Goal: Information Seeking & Learning: Learn about a topic

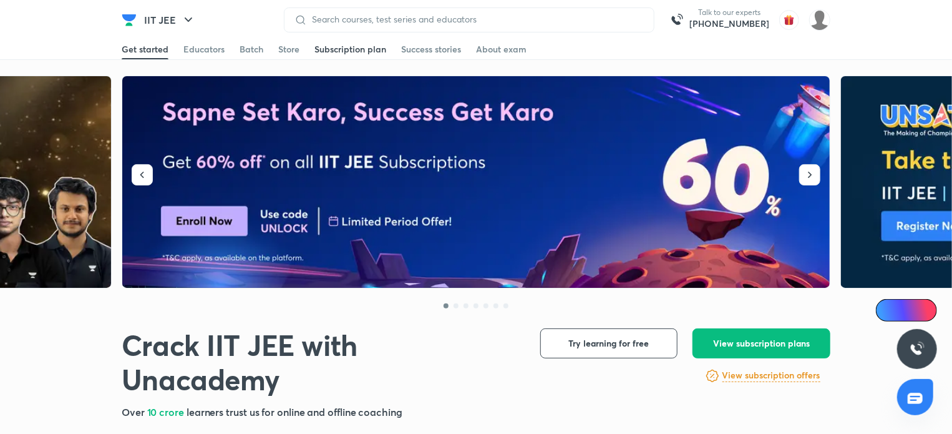
click at [336, 51] on div "Subscription plan" at bounding box center [351, 49] width 72 height 12
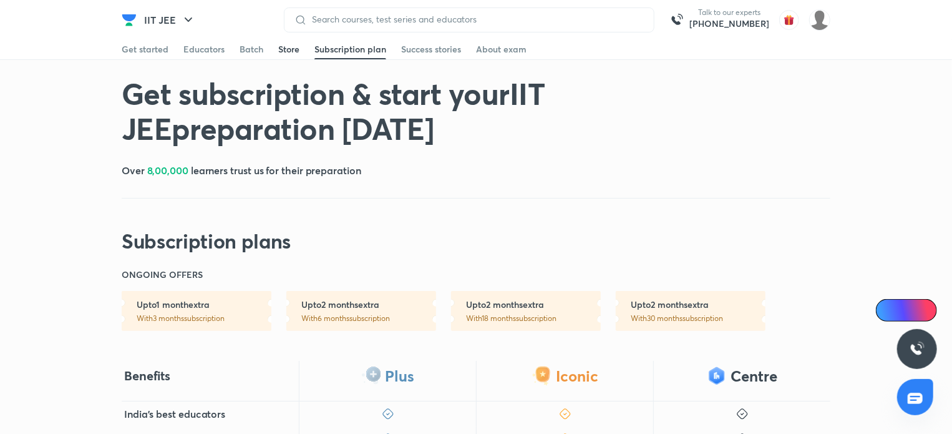
click at [285, 47] on div "Store" at bounding box center [288, 49] width 21 height 12
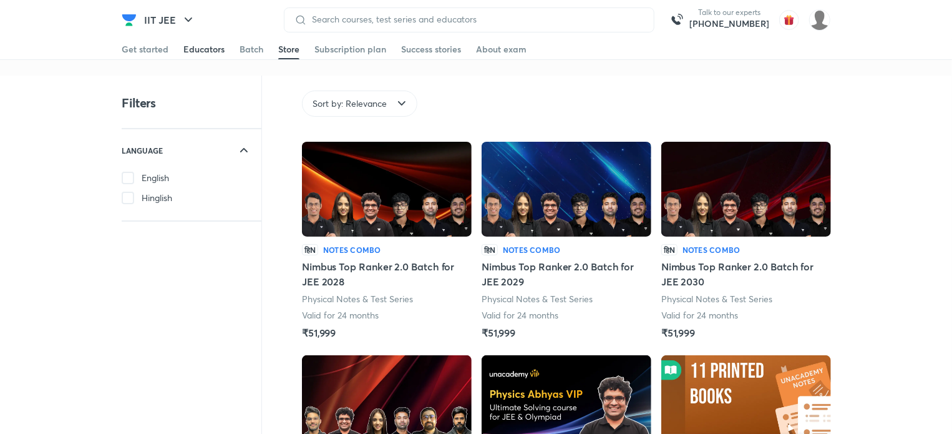
click at [214, 51] on div "Educators" at bounding box center [203, 49] width 41 height 12
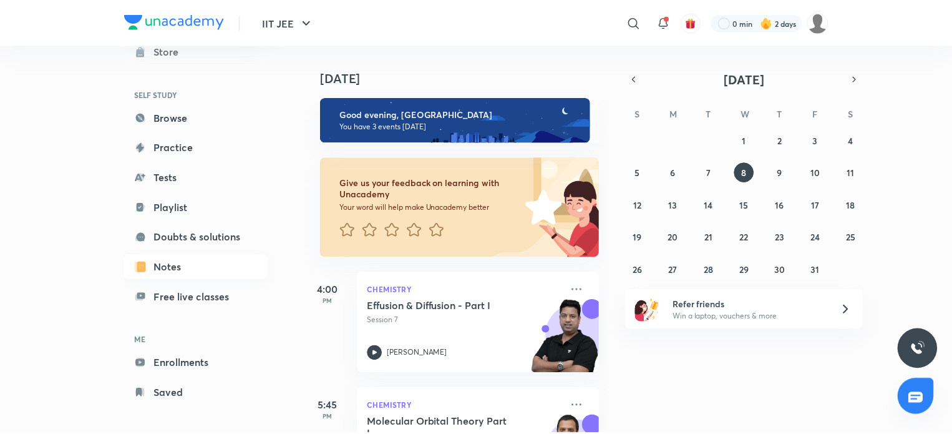
scroll to position [67, 0]
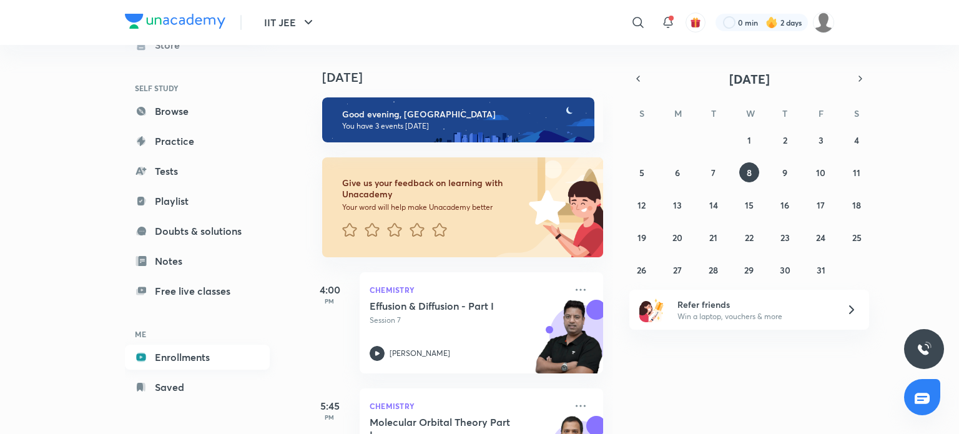
click at [206, 351] on link "Enrollments" at bounding box center [197, 357] width 145 height 25
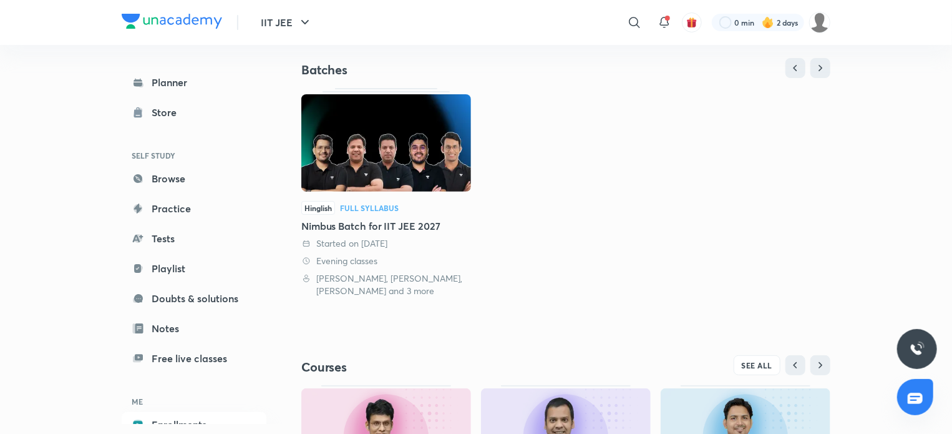
scroll to position [282, 0]
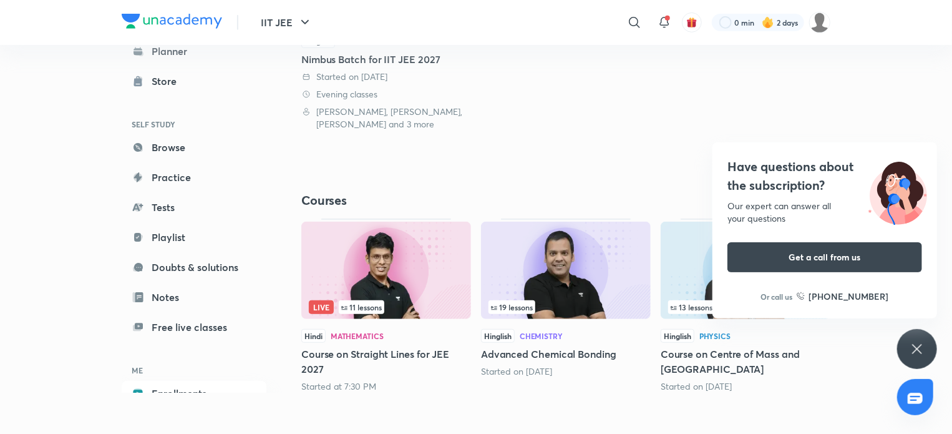
click at [858, 208] on div "Our expert can answer all your questions" at bounding box center [825, 212] width 195 height 25
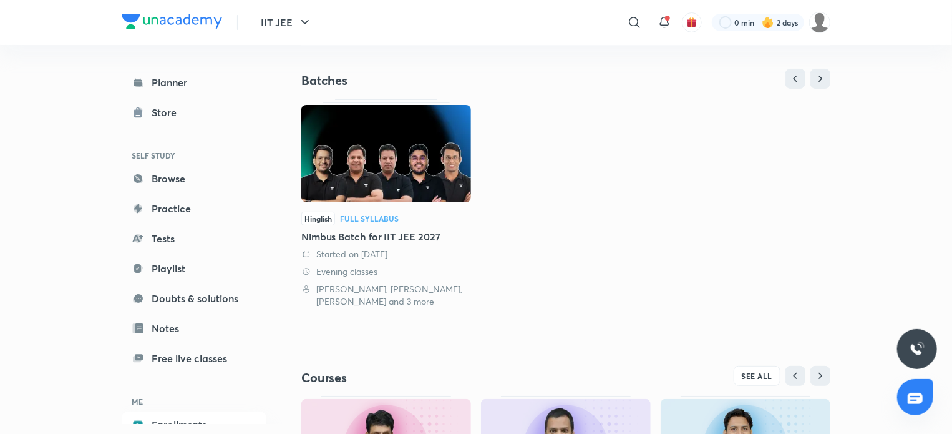
scroll to position [97, 0]
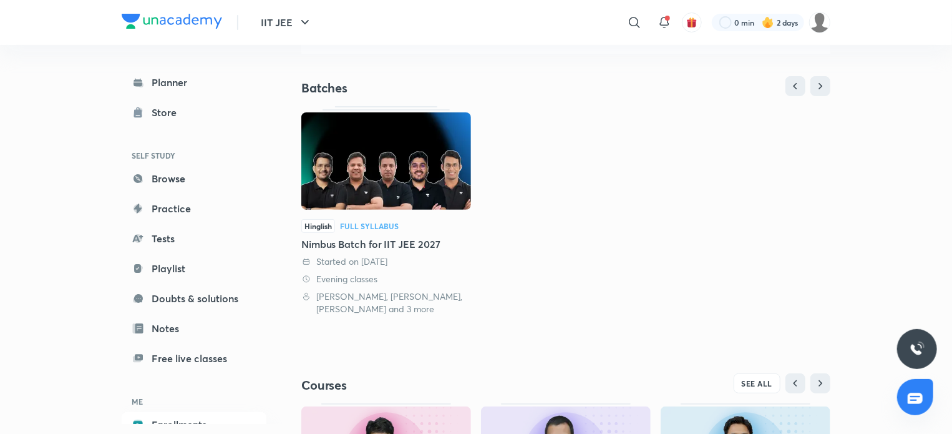
click at [381, 165] on img at bounding box center [386, 160] width 170 height 97
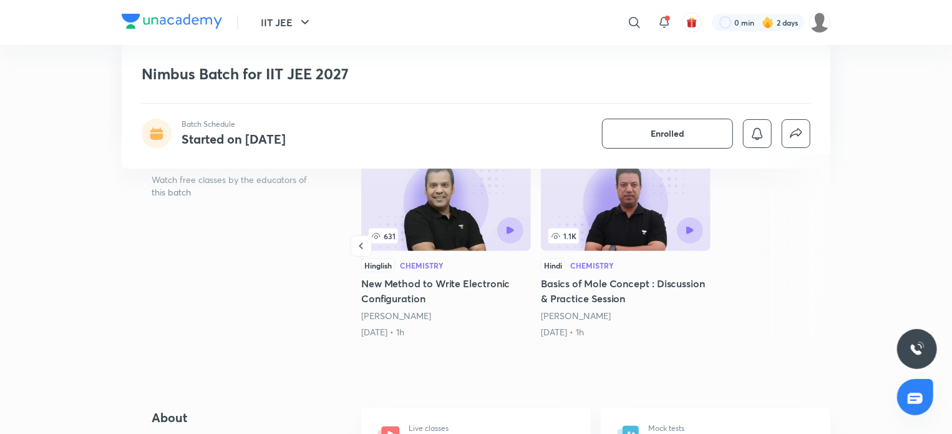
click at [599, 299] on h5 "Basics of Mole Concept : Discussion & Practice Session" at bounding box center [626, 291] width 170 height 30
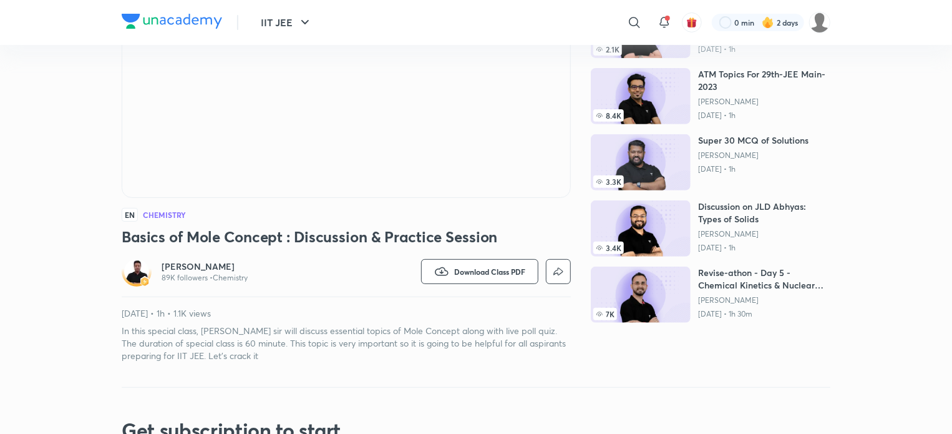
scroll to position [190, 0]
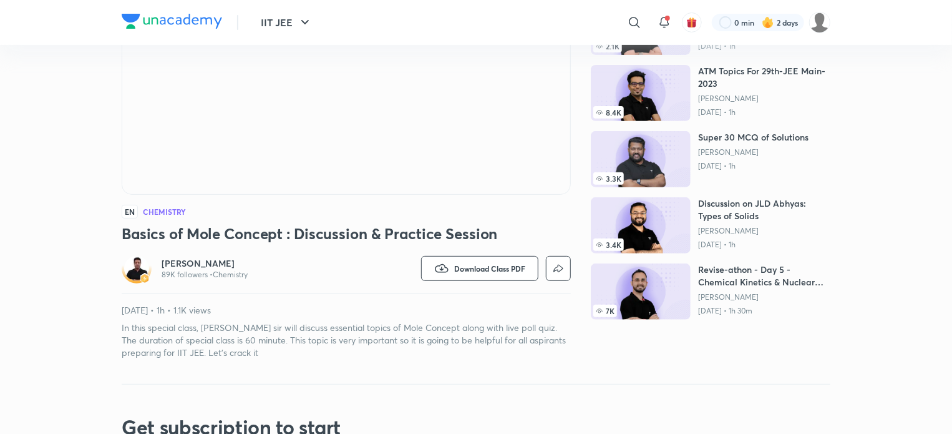
click at [208, 268] on h6 "[PERSON_NAME]" at bounding box center [205, 263] width 86 height 12
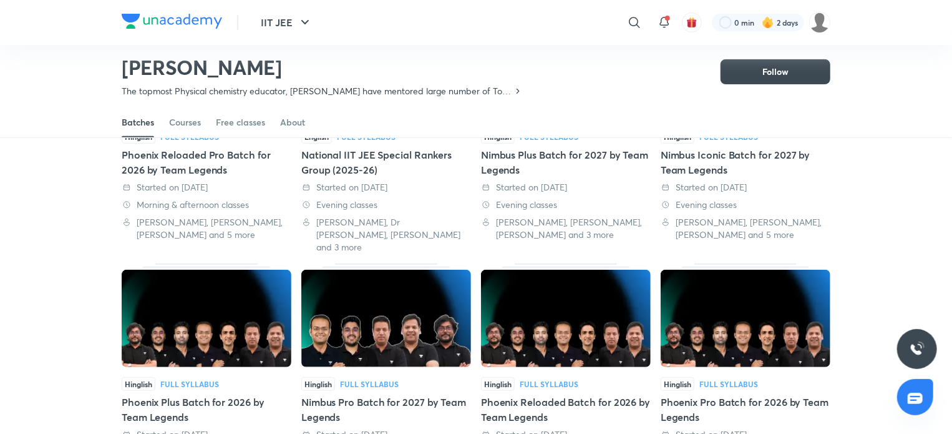
scroll to position [50, 0]
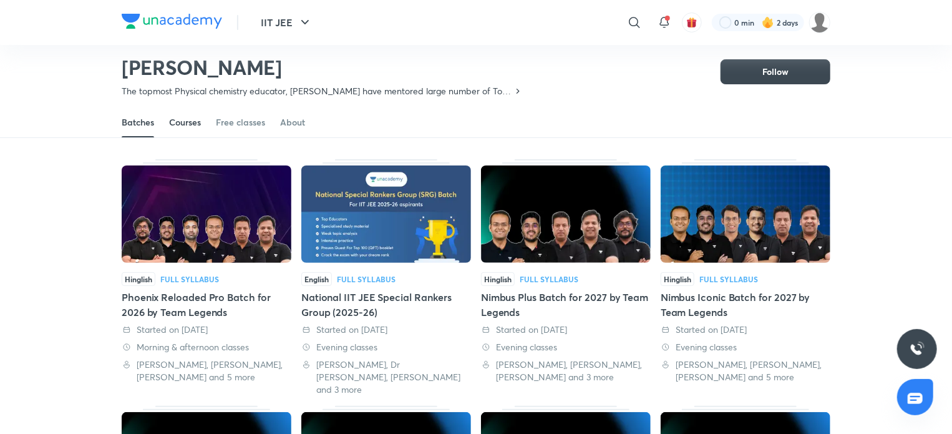
click at [190, 129] on link "Courses" at bounding box center [185, 122] width 32 height 30
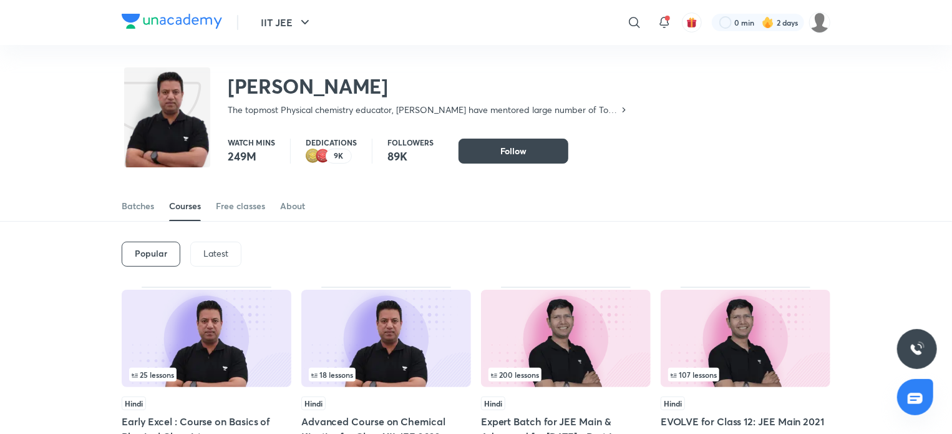
click at [205, 248] on p "Latest" at bounding box center [215, 253] width 25 height 10
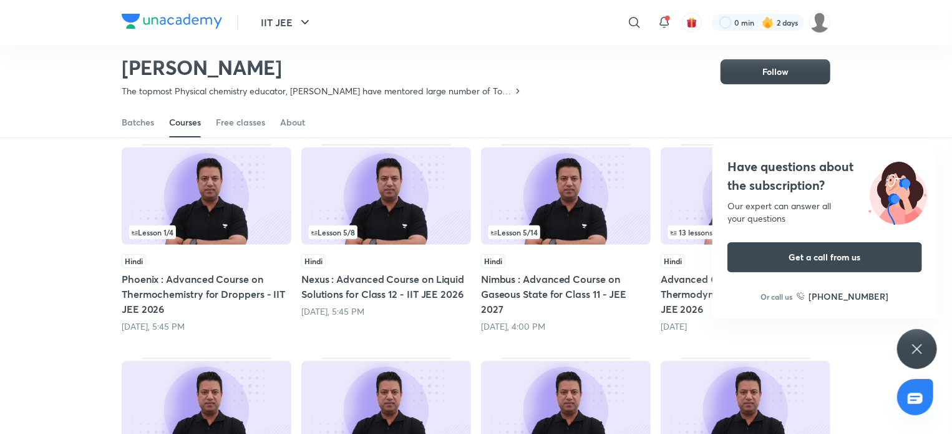
scroll to position [137, 0]
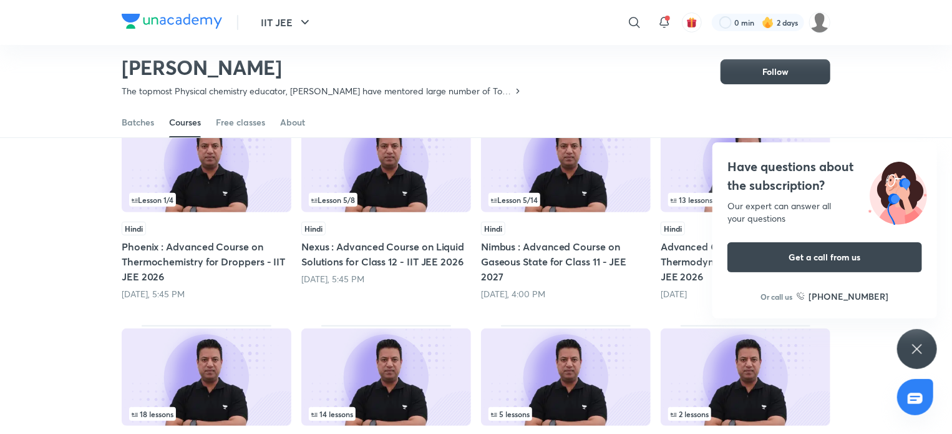
click at [604, 262] on h5 "Nimbus : Advanced Course on Gaseous State for Class 11 - JEE 2027" at bounding box center [566, 261] width 170 height 45
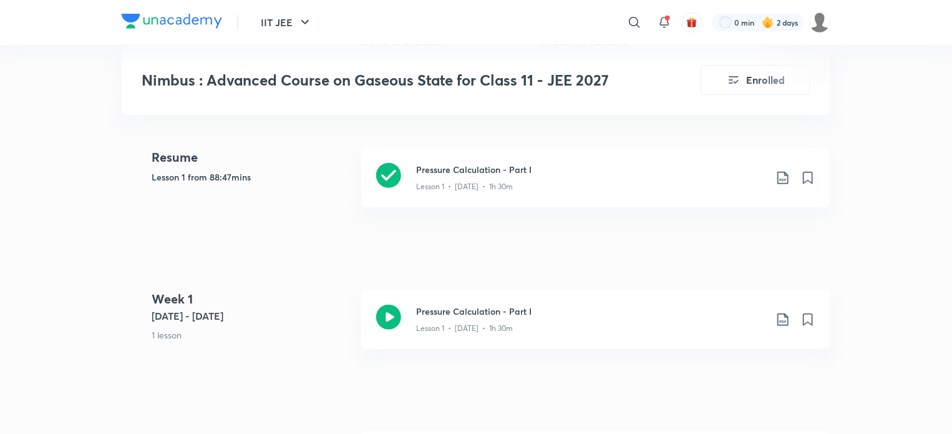
scroll to position [517, 0]
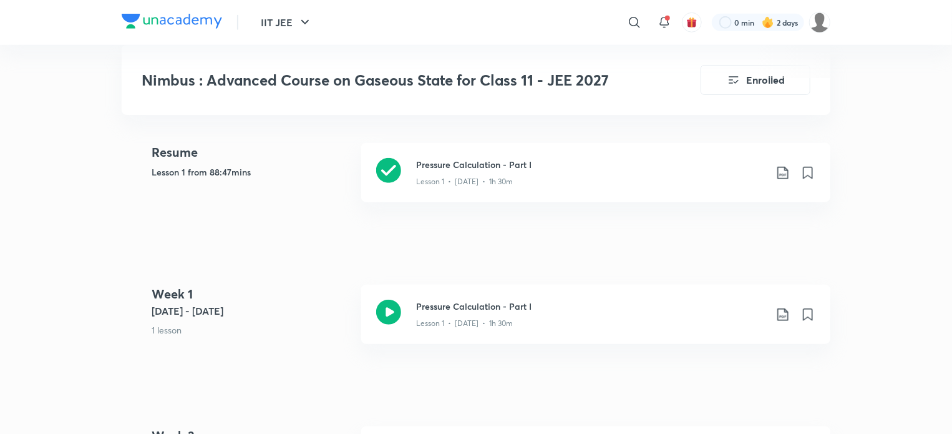
drag, startPoint x: 589, startPoint y: 362, endPoint x: 604, endPoint y: 228, distance: 135.1
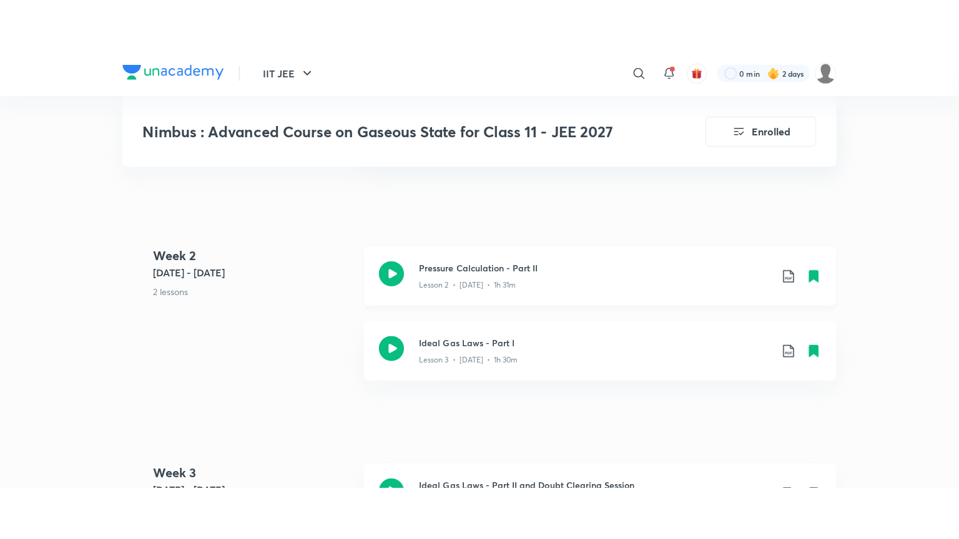
scroll to position [749, 0]
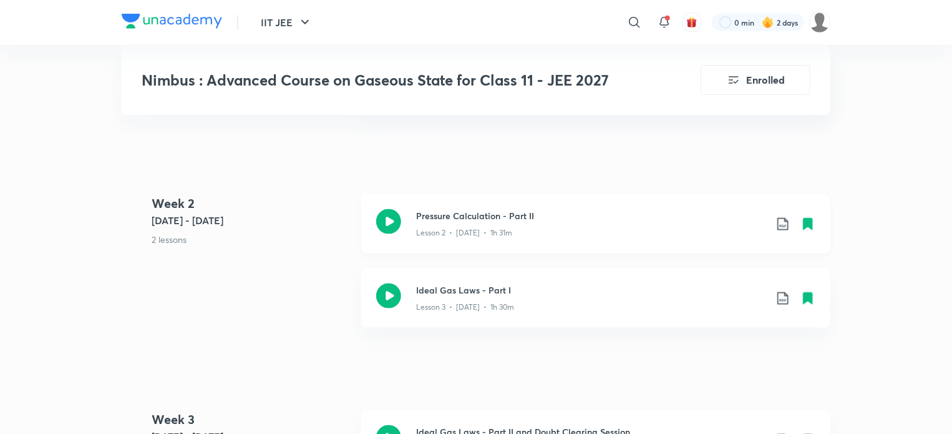
click at [386, 218] on icon at bounding box center [388, 221] width 25 height 25
